Goal: Find specific page/section

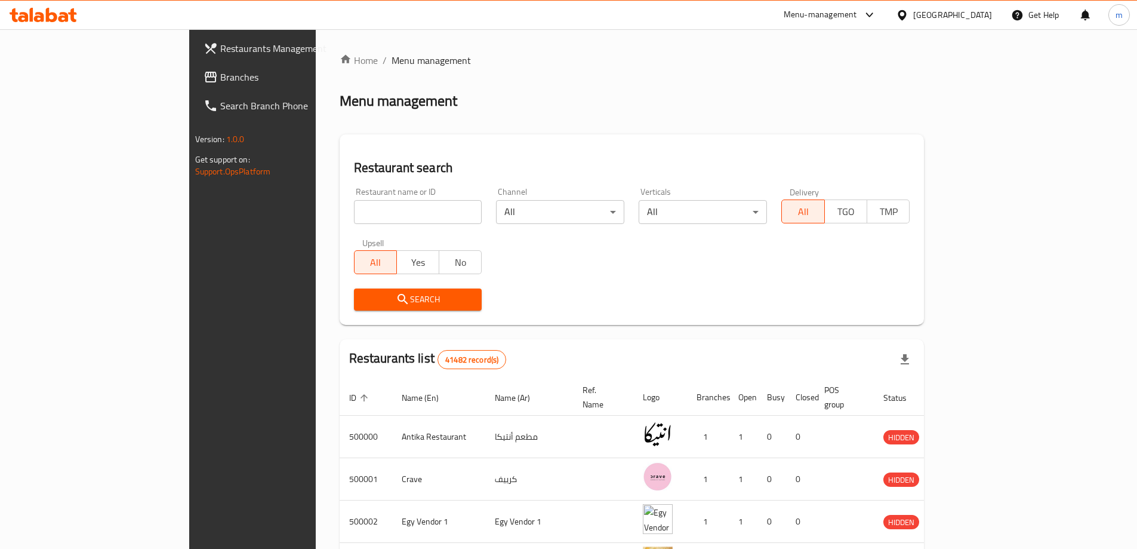
click at [974, 23] on div "Egypt" at bounding box center [944, 15] width 115 height 29
click at [989, 16] on div "Egypt" at bounding box center [953, 14] width 79 height 13
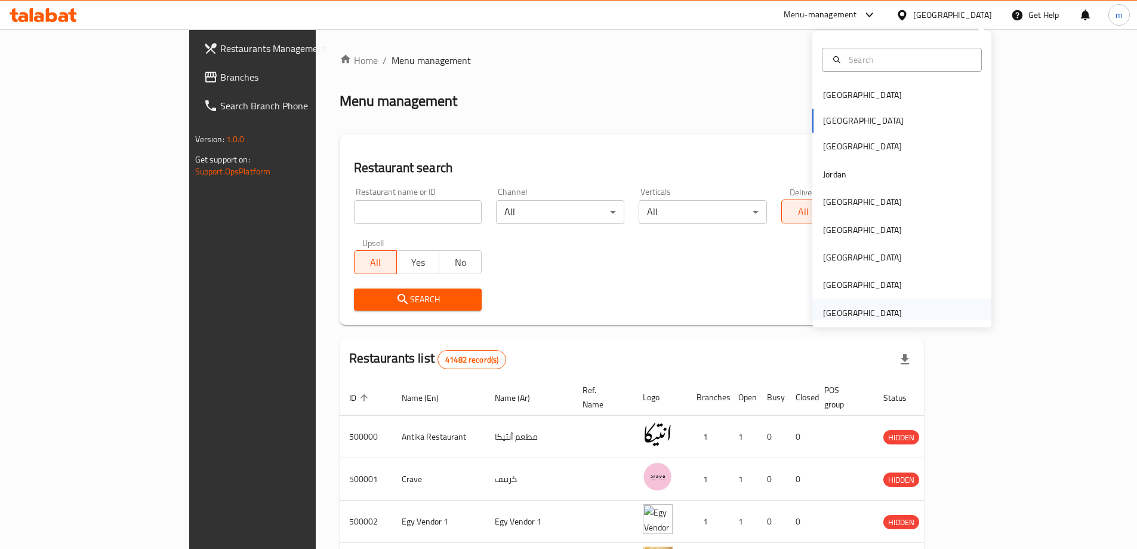
click at [873, 310] on div "United Arab Emirates" at bounding box center [862, 312] width 79 height 13
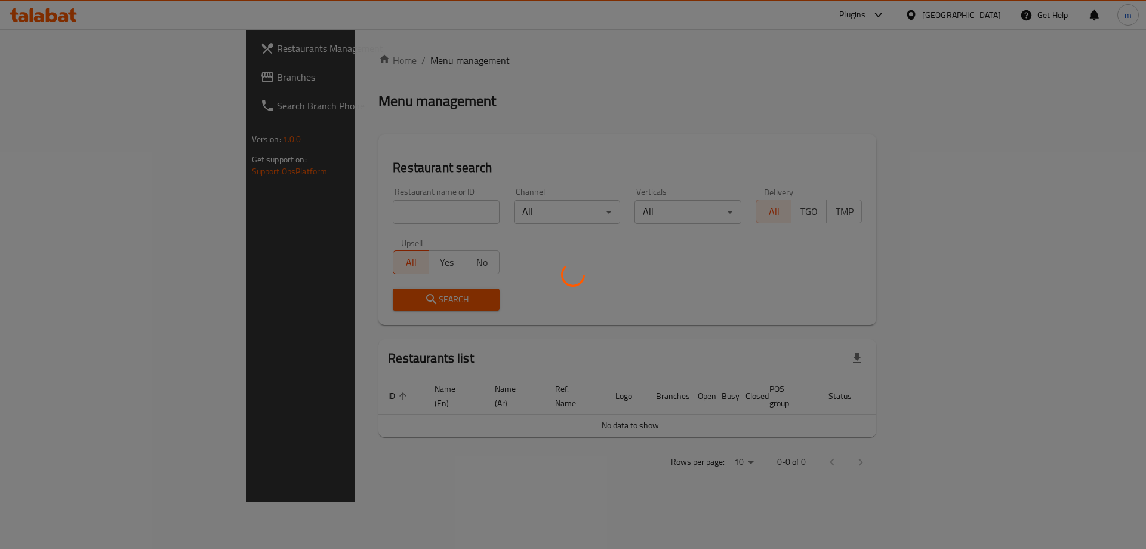
click at [101, 82] on div at bounding box center [573, 274] width 1146 height 549
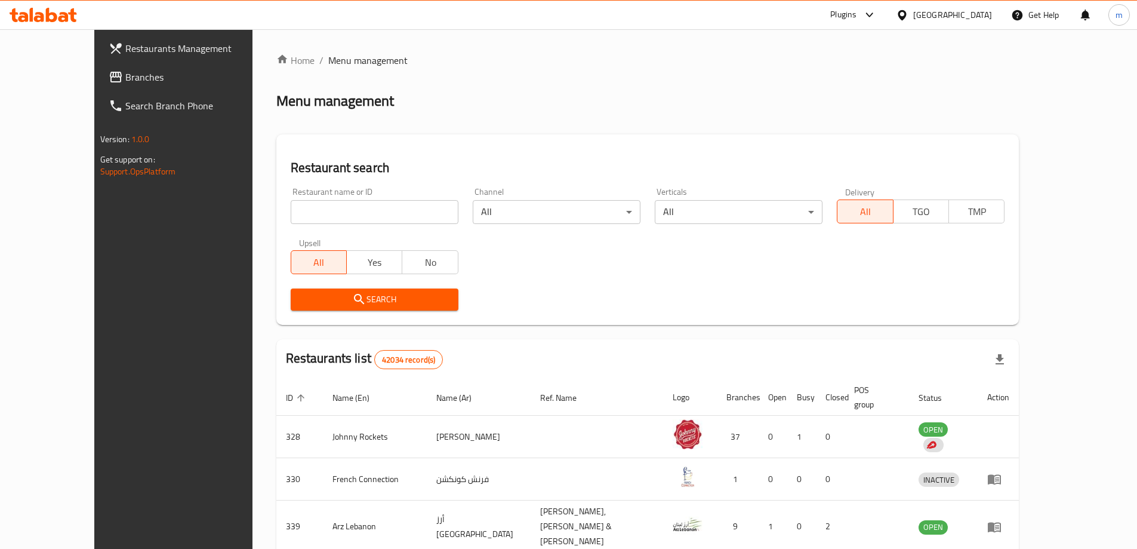
click at [125, 75] on span "Branches" at bounding box center [199, 77] width 149 height 14
